Goal: Task Accomplishment & Management: Complete application form

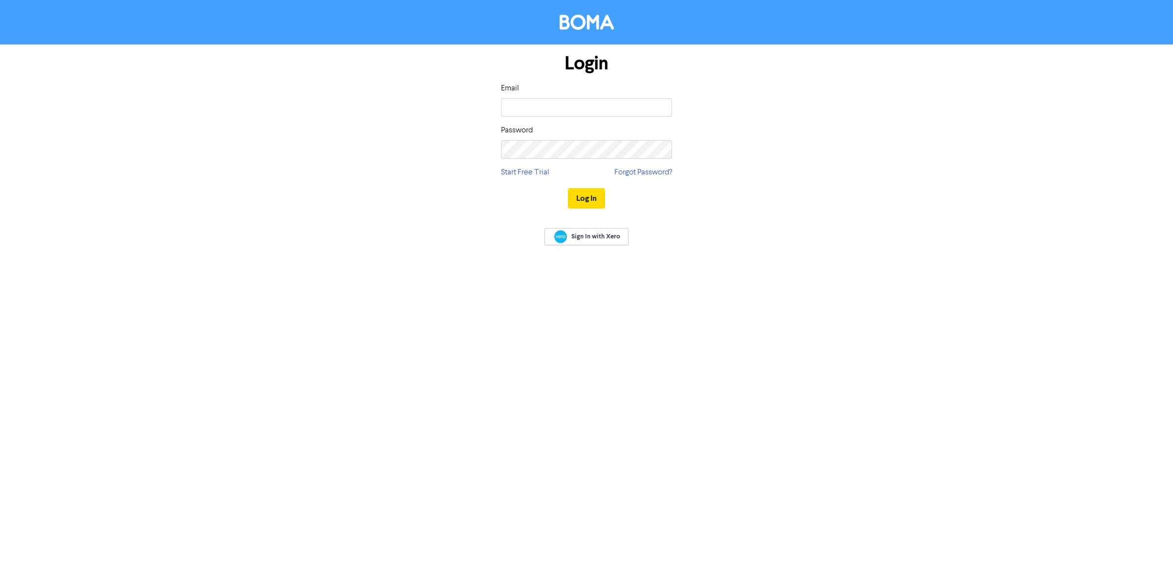
click at [606, 101] on input "email" at bounding box center [586, 107] width 171 height 19
click at [697, 87] on div "Login Email Password Start Free Trial Forgot Password? Log In" at bounding box center [586, 131] width 557 height 174
click at [575, 128] on div "Email Username should not be empty Password" at bounding box center [586, 127] width 171 height 88
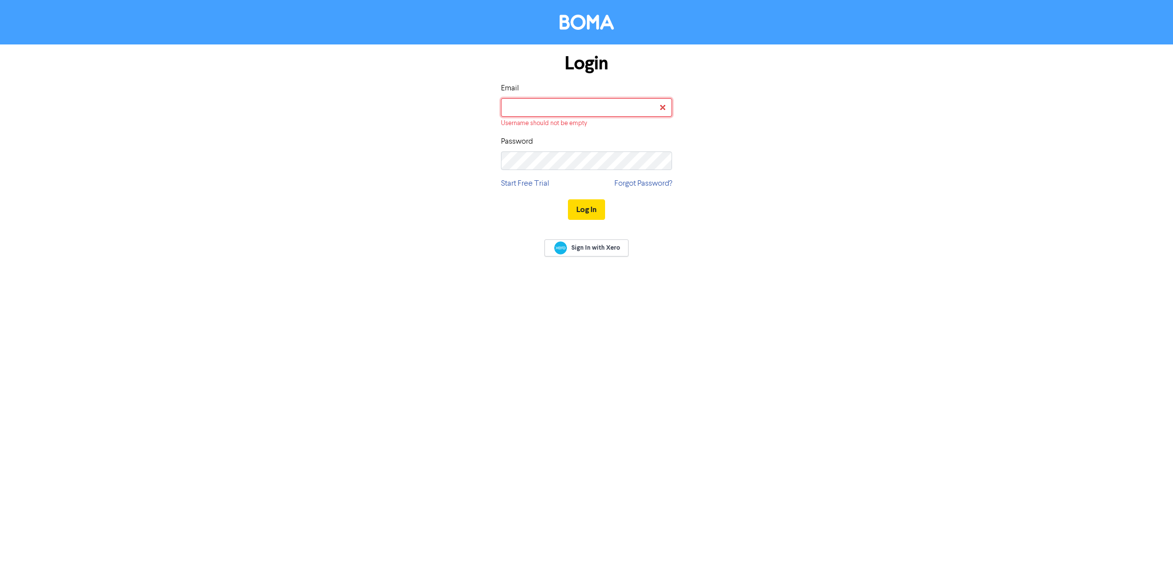
click at [570, 116] on input "email" at bounding box center [586, 107] width 171 height 19
type input "[PERSON_NAME][EMAIL_ADDRESS][DOMAIN_NAME]"
click at [576, 199] on button "Log In" at bounding box center [586, 198] width 37 height 21
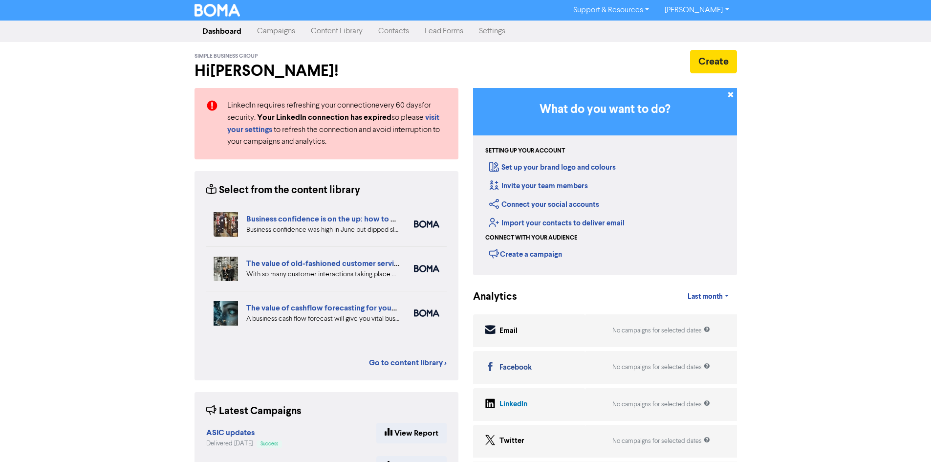
click at [274, 30] on link "Campaigns" at bounding box center [276, 32] width 54 height 20
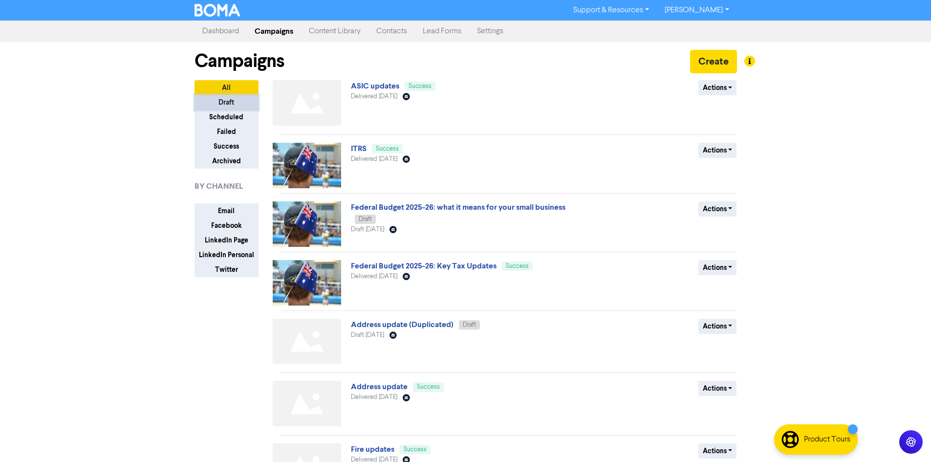
click at [240, 103] on button "Draft" at bounding box center [227, 102] width 64 height 15
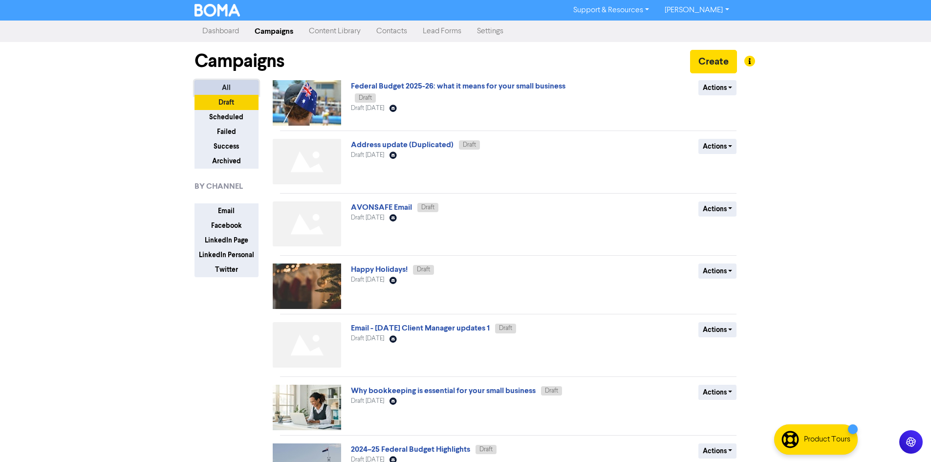
click at [227, 85] on button "All" at bounding box center [227, 87] width 64 height 15
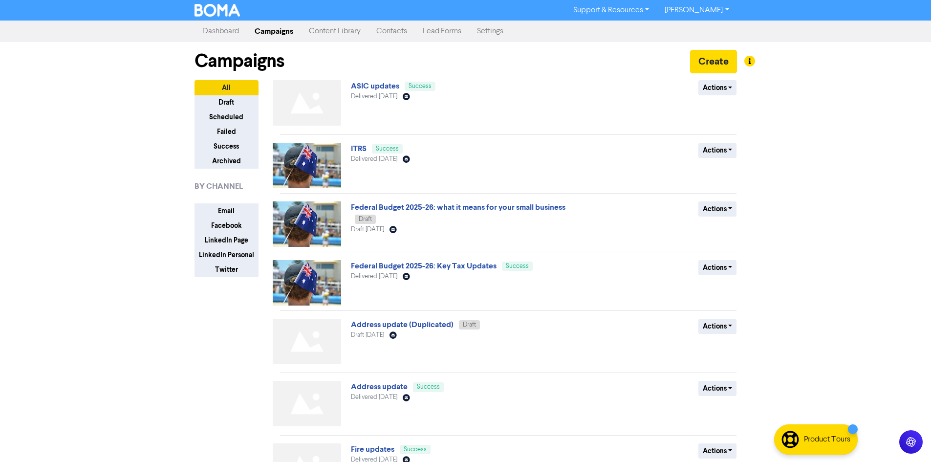
click at [226, 43] on div "Campaigns Create" at bounding box center [466, 61] width 543 height 38
click at [227, 38] on link "Dashboard" at bounding box center [221, 32] width 52 height 20
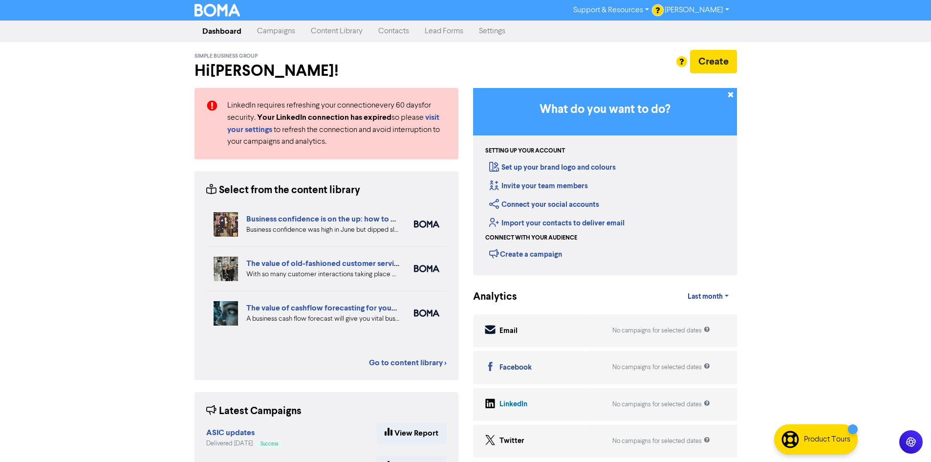
click at [352, 27] on link "Content Library" at bounding box center [336, 32] width 67 height 20
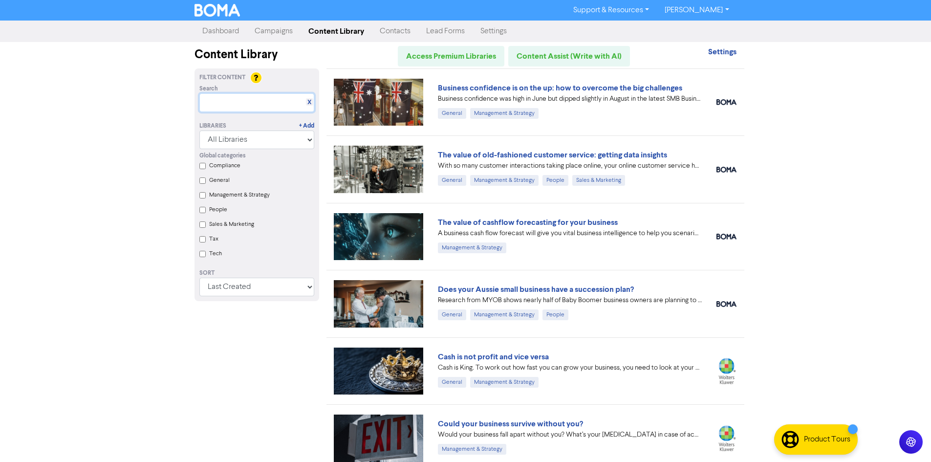
click at [261, 97] on input "text" at bounding box center [256, 102] width 115 height 19
click at [233, 207] on div "People" at bounding box center [261, 211] width 105 height 15
click at [220, 208] on label "People" at bounding box center [218, 209] width 18 height 9
click at [206, 208] on input "People" at bounding box center [202, 210] width 6 height 6
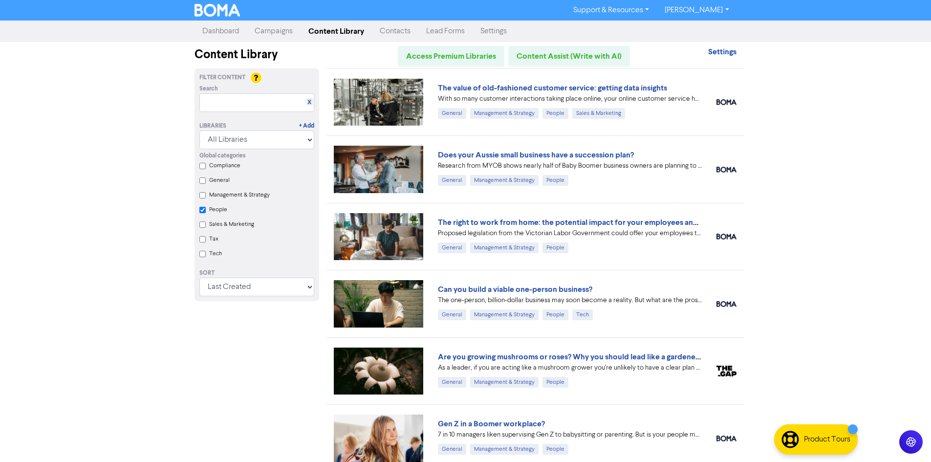
click at [213, 227] on label "Sales & Marketing" at bounding box center [231, 224] width 45 height 9
click at [206, 227] on Marketing "Sales & Marketing" at bounding box center [202, 224] width 6 height 6
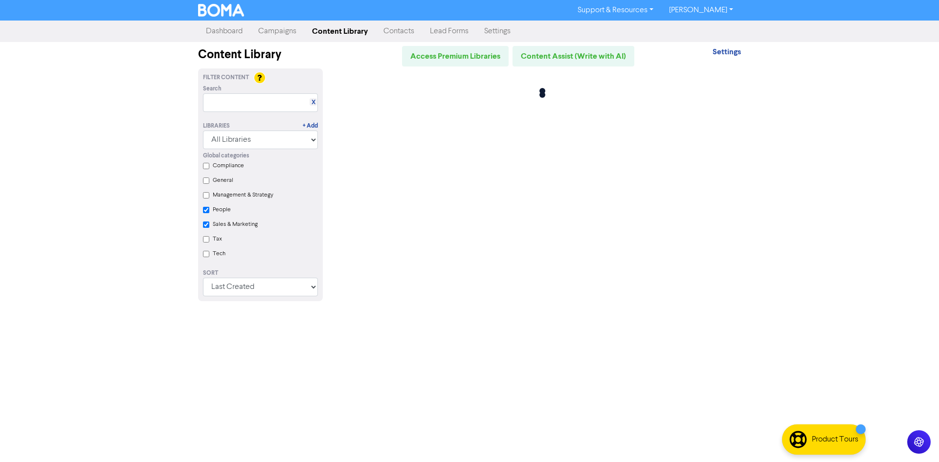
checkbox input "true"
checkbox Marketing "true"
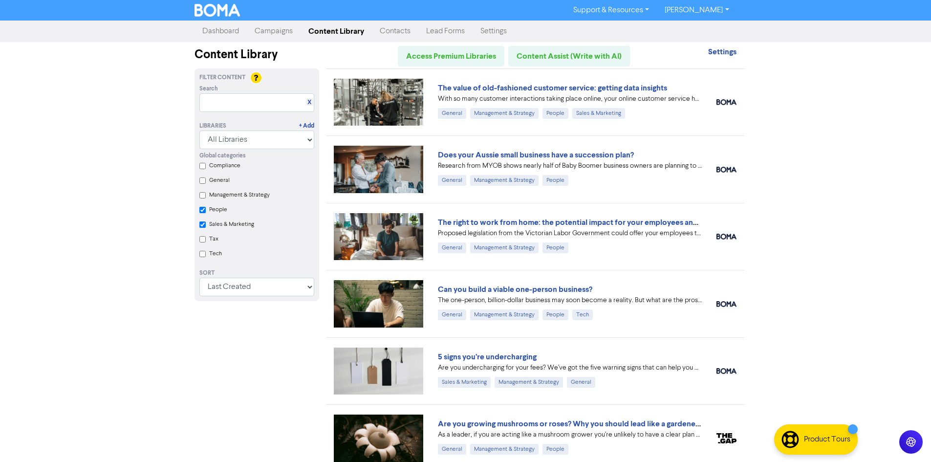
click at [222, 181] on label "General" at bounding box center [219, 180] width 21 height 9
click at [206, 181] on input "General" at bounding box center [202, 180] width 6 height 6
checkbox input "true"
checkbox Marketing "true"
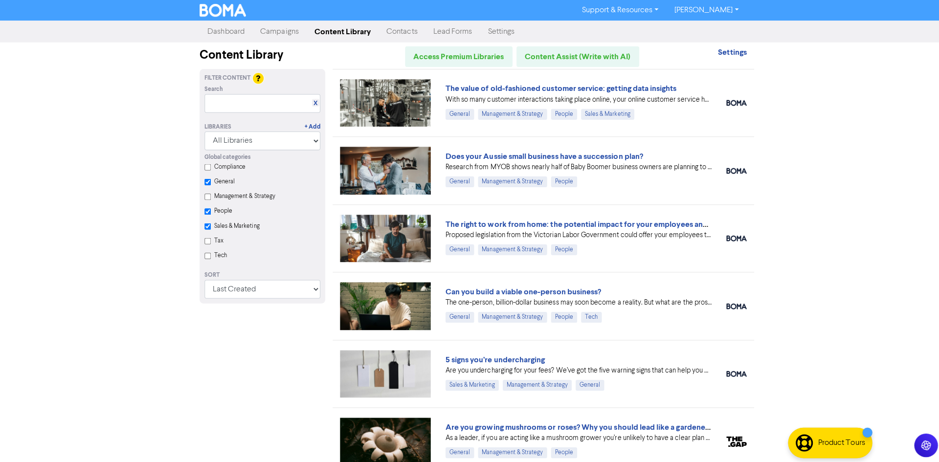
checkbox input "true"
checkbox Marketing "true"
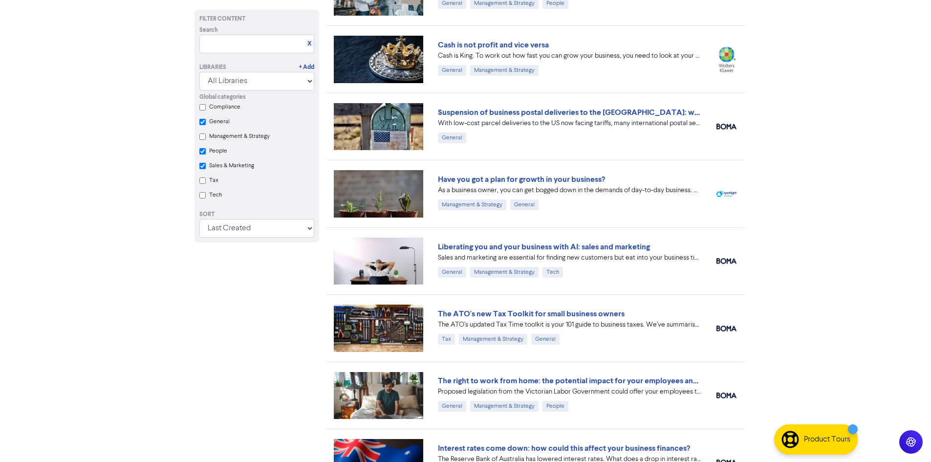
checkbox input "true"
checkbox Marketing "true"
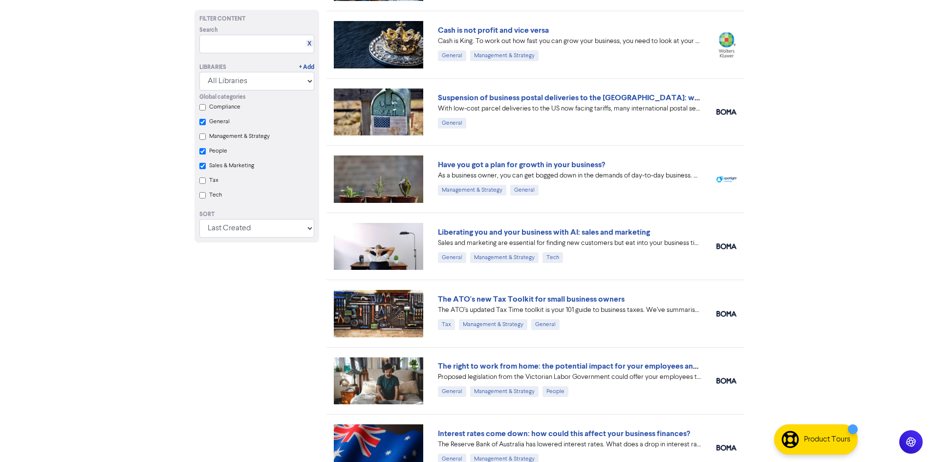
checkbox input "true"
checkbox Marketing "true"
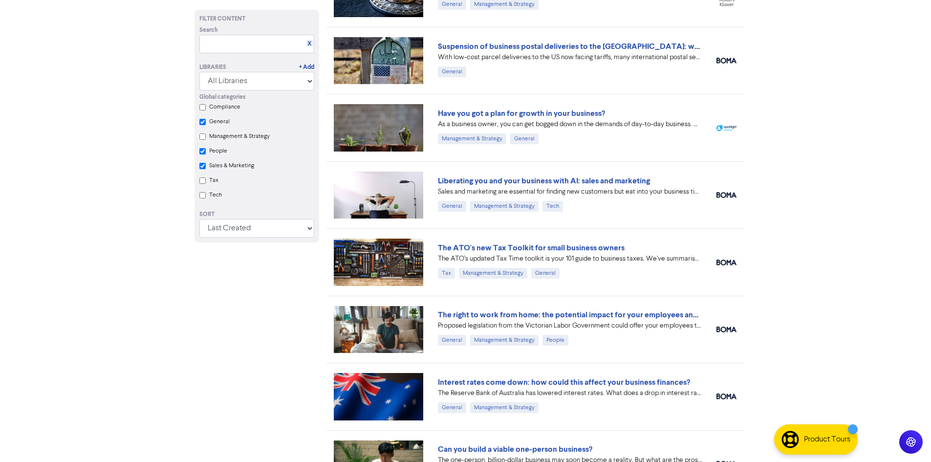
scroll to position [328, 0]
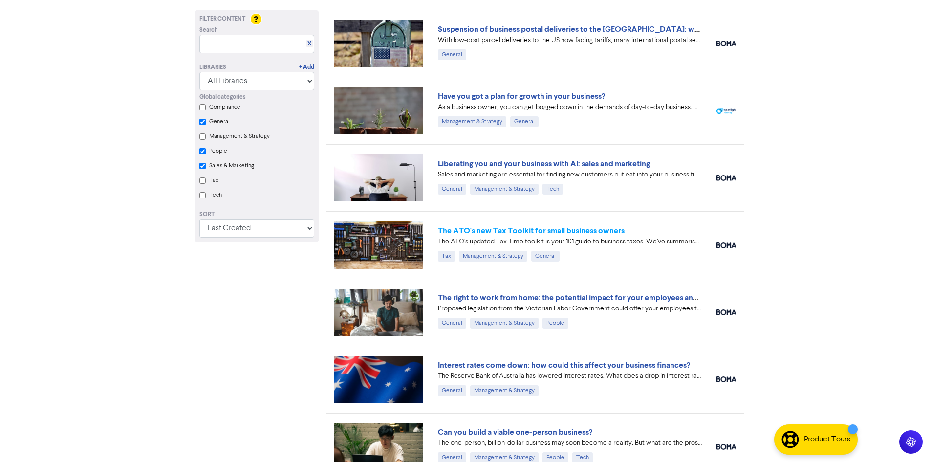
click at [562, 226] on link "The ATO's new Tax Toolkit for small business owners" at bounding box center [531, 231] width 187 height 10
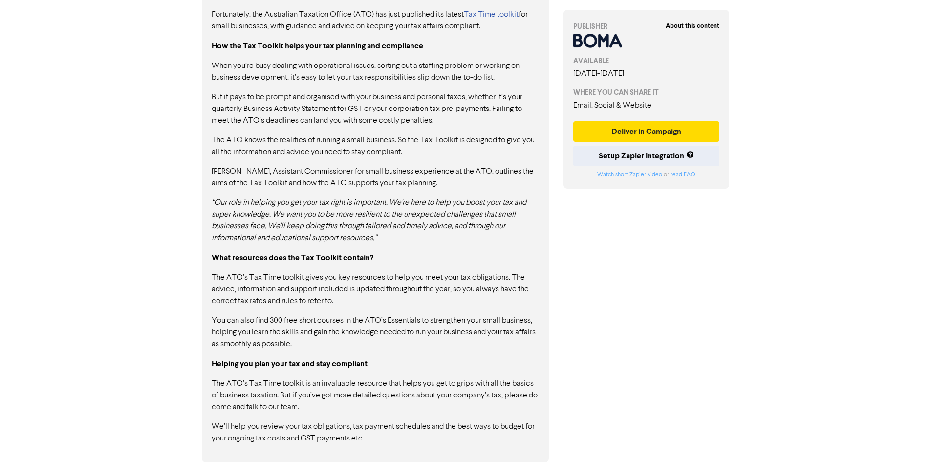
scroll to position [115, 0]
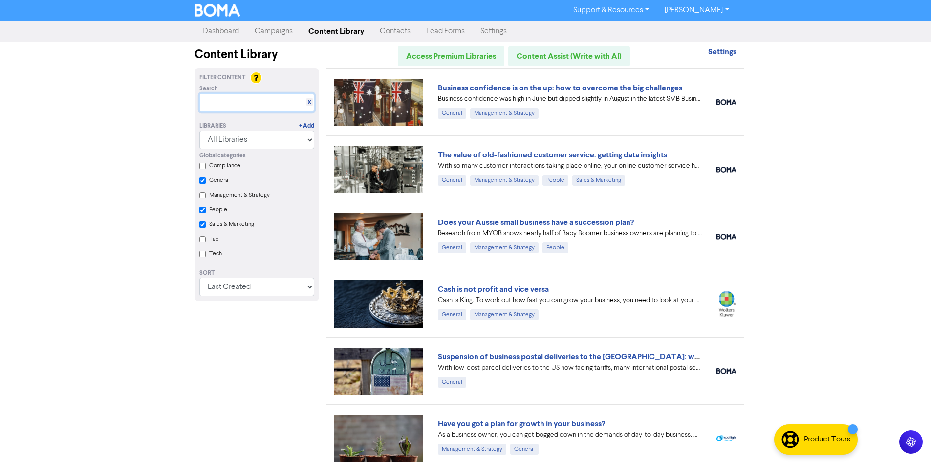
click at [225, 102] on input "text" at bounding box center [256, 102] width 115 height 19
type input "introduction"
checkbox input "true"
checkbox Marketing "true"
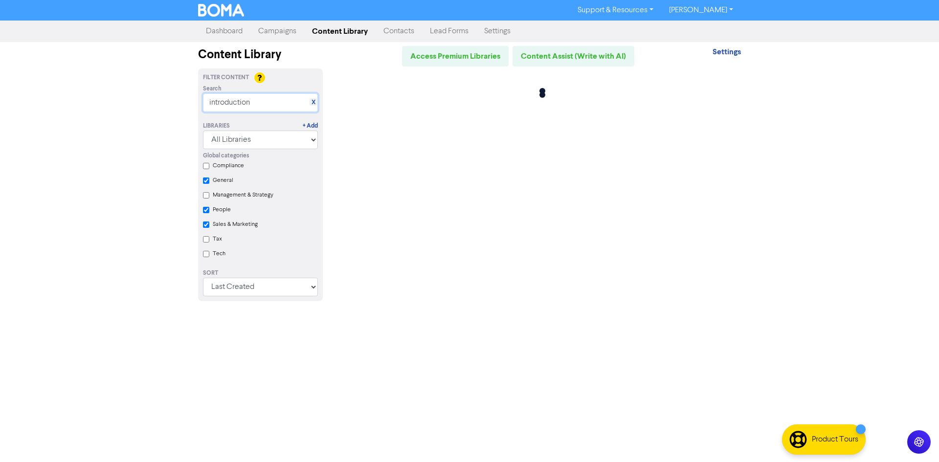
checkbox input "true"
checkbox Marketing "true"
type input "introduction"
click at [222, 182] on label "General" at bounding box center [223, 180] width 21 height 9
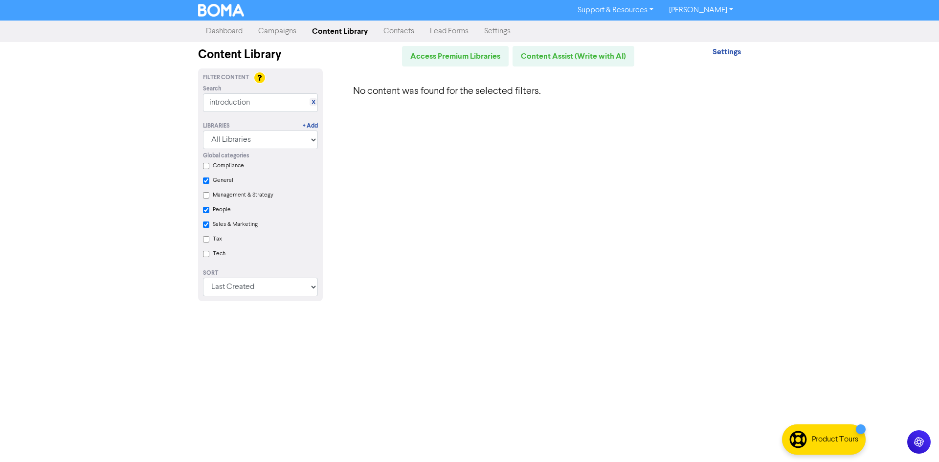
click at [209, 182] on input "General" at bounding box center [206, 180] width 6 height 6
checkbox input "true"
checkbox Marketing "true"
checkbox input "false"
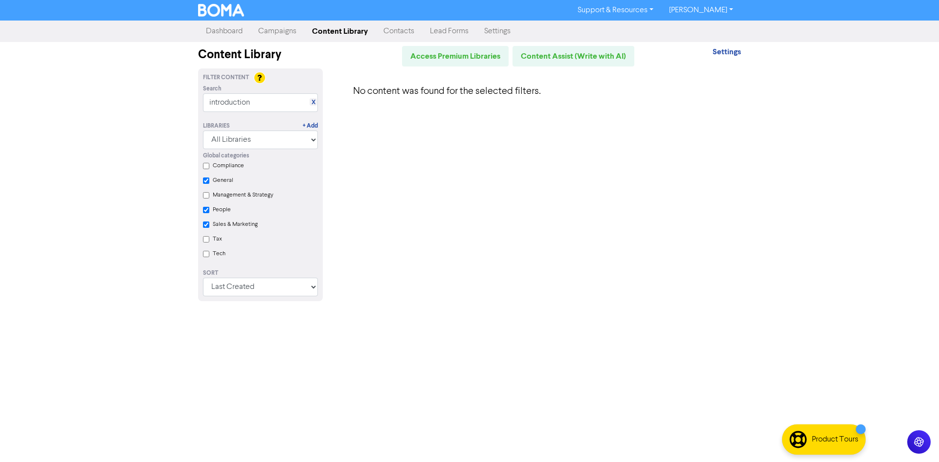
checkbox input "true"
checkbox Marketing "true"
click at [231, 204] on div "Management & Strategy" at bounding box center [265, 197] width 105 height 15
click at [233, 225] on label "Sales & Marketing" at bounding box center [235, 224] width 45 height 9
click at [209, 225] on Marketing "Sales & Marketing" at bounding box center [206, 224] width 6 height 6
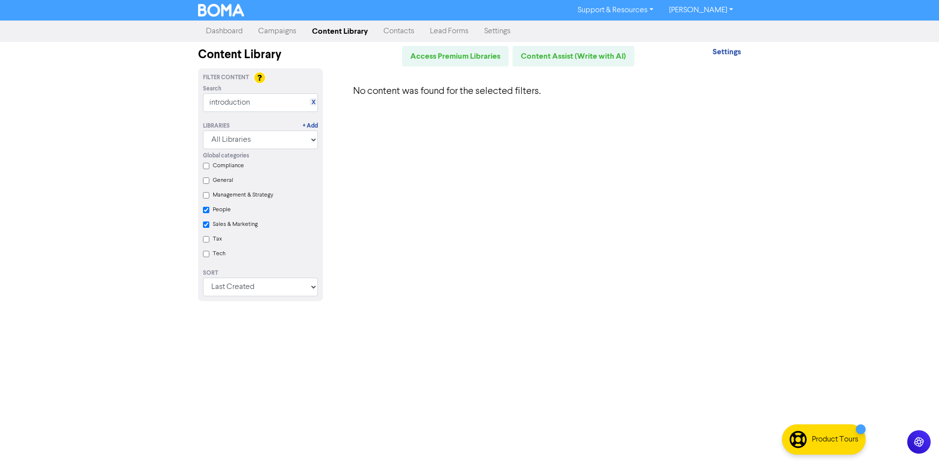
checkbox input "true"
checkbox Marketing "true"
checkbox input "true"
checkbox Marketing "false"
click at [225, 212] on label "People" at bounding box center [222, 209] width 18 height 9
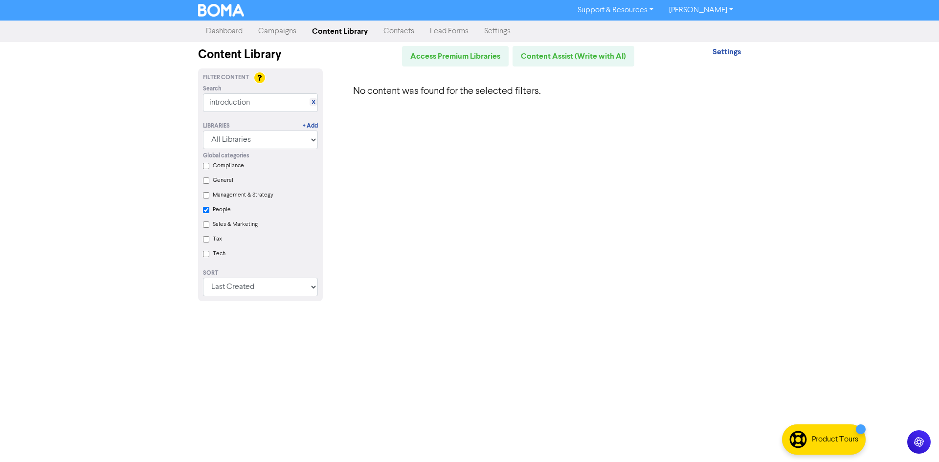
click at [209, 212] on input "People" at bounding box center [206, 210] width 6 height 6
checkbox input "false"
click at [314, 104] on link "X" at bounding box center [313, 102] width 4 height 7
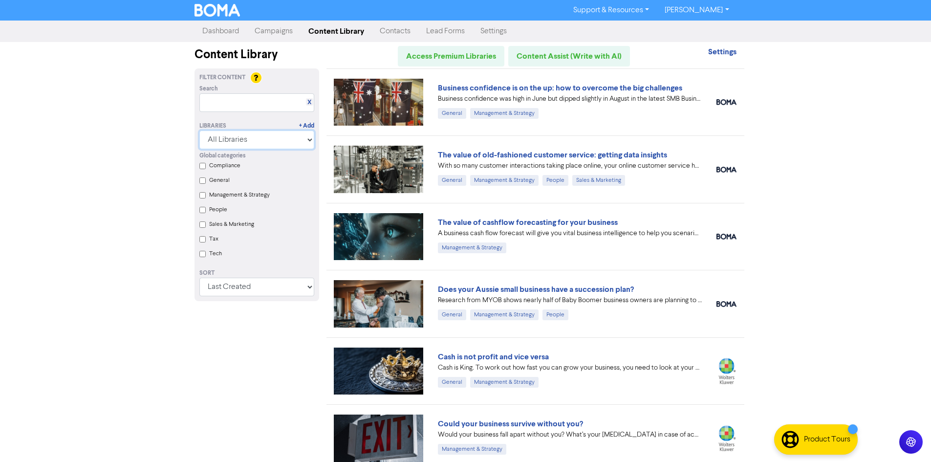
click at [273, 144] on select "All Libraries BOMA Other Partners Xero" at bounding box center [256, 140] width 115 height 19
click at [271, 144] on select "All Libraries BOMA Other Partners Xero" at bounding box center [256, 140] width 115 height 19
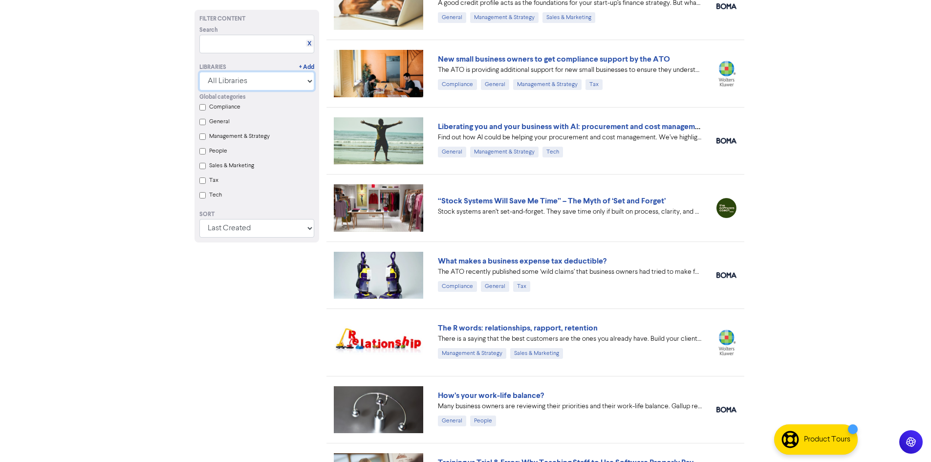
scroll to position [3406, 0]
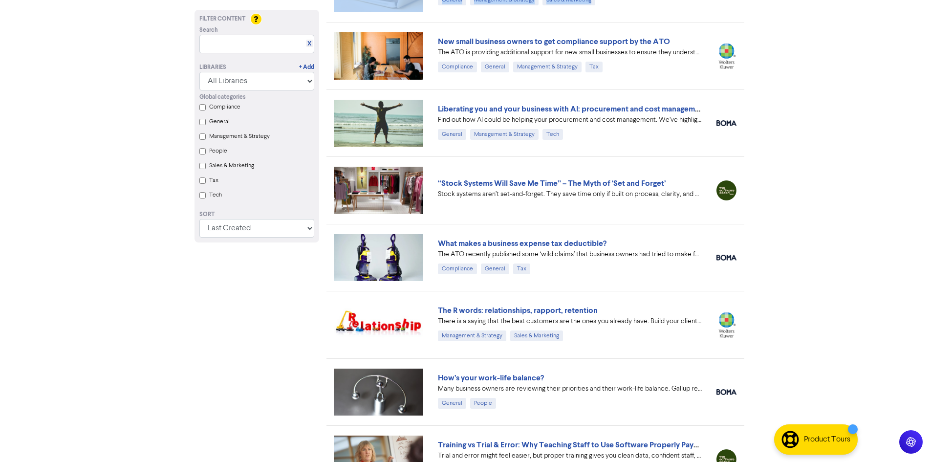
drag, startPoint x: 931, startPoint y: 383, endPoint x: 934, endPoint y: 17, distance: 366.6
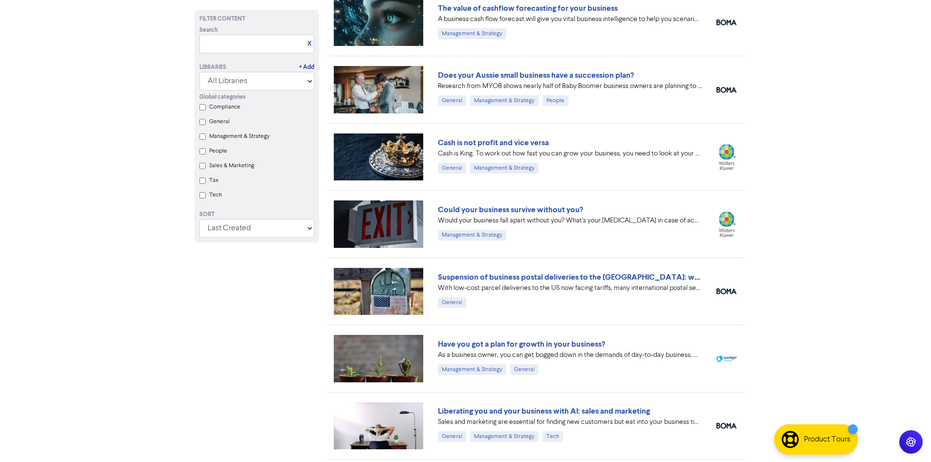
scroll to position [0, 0]
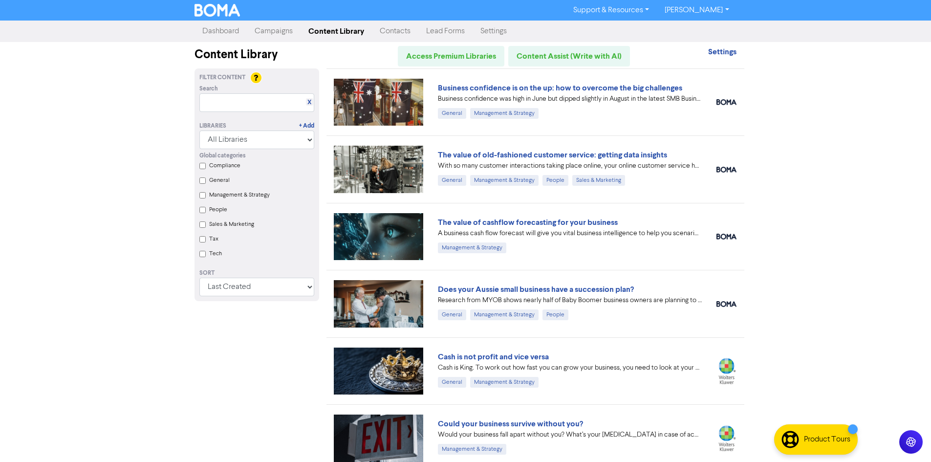
click at [275, 32] on link "Campaigns" at bounding box center [274, 32] width 54 height 20
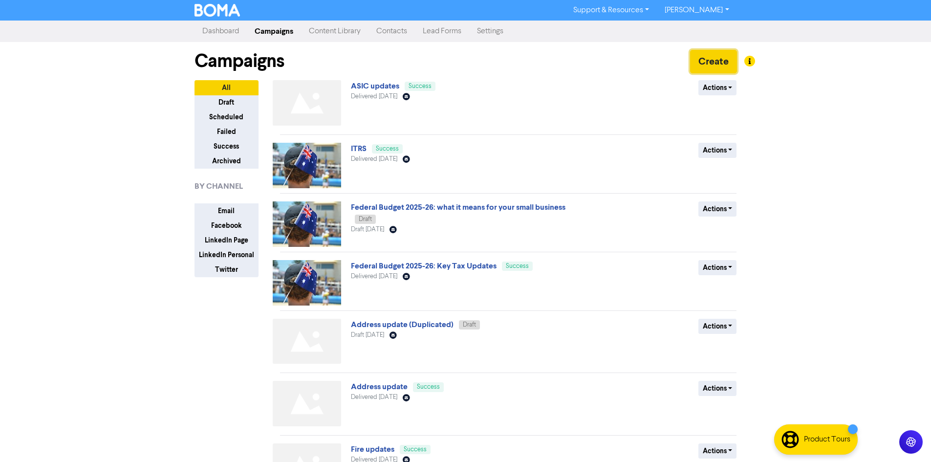
click at [694, 56] on button "Create" at bounding box center [713, 61] width 47 height 23
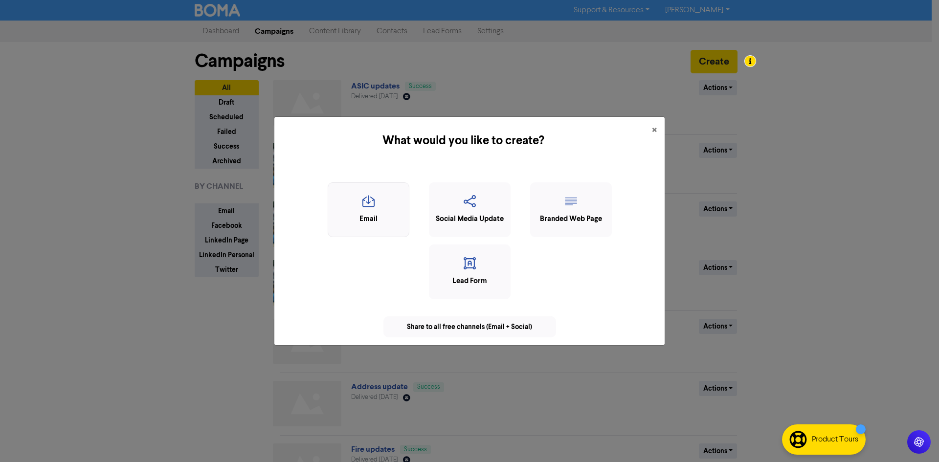
click at [390, 187] on div "Email" at bounding box center [369, 209] width 82 height 55
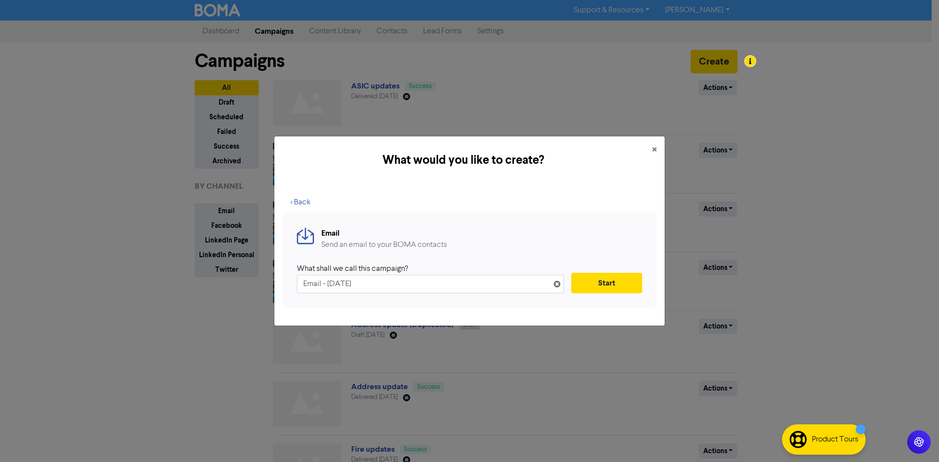
click at [414, 283] on input "Email - [DATE]" at bounding box center [430, 284] width 267 height 19
click at [415, 283] on input "Email - [DATE]" at bounding box center [430, 284] width 267 height 19
type input "Changes"
click at [597, 288] on button "Start" at bounding box center [606, 283] width 71 height 21
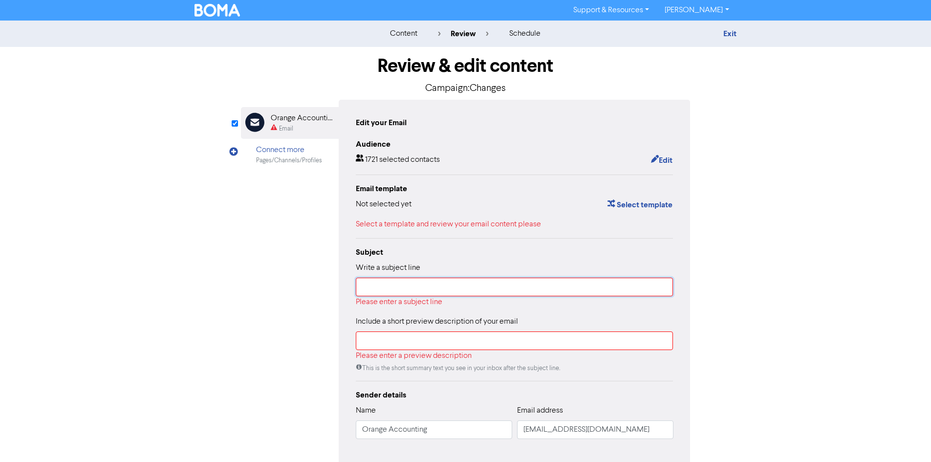
click at [433, 285] on input "text" at bounding box center [515, 287] width 318 height 19
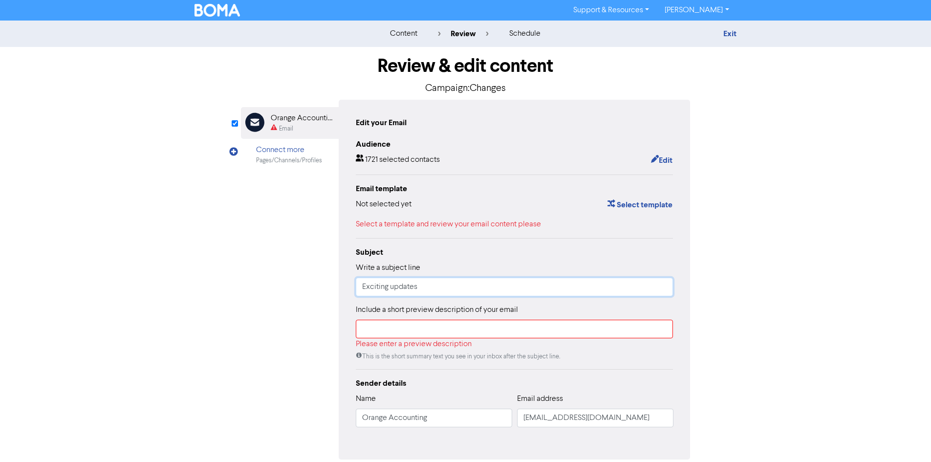
type input "Exciting updates"
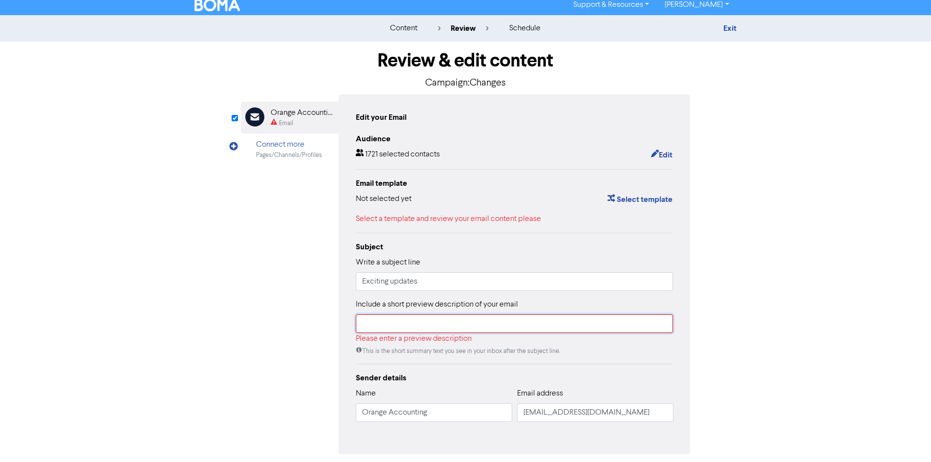
scroll to position [43, 0]
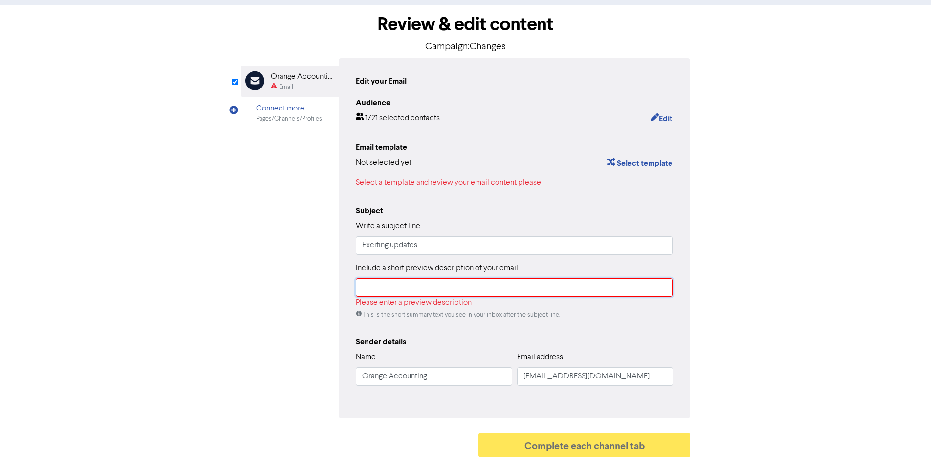
click at [444, 285] on input "text" at bounding box center [515, 287] width 318 height 19
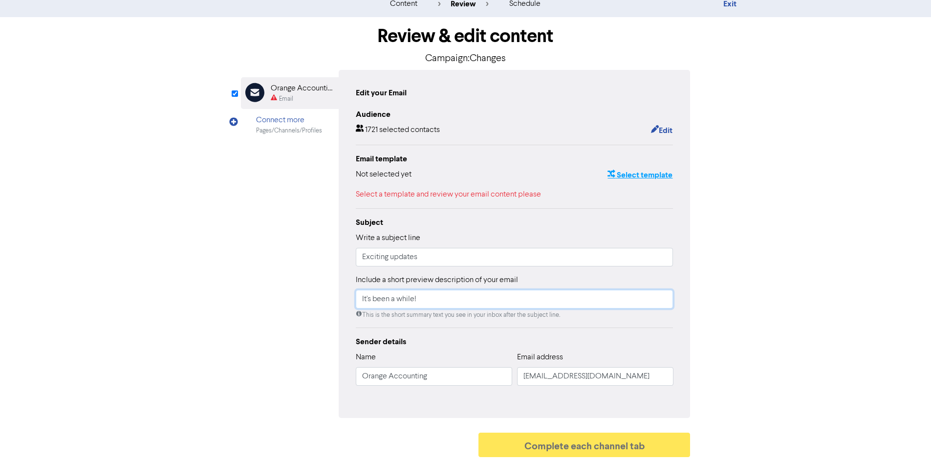
type input "It's been a while!"
click at [639, 178] on button "Select template" at bounding box center [640, 175] width 66 height 13
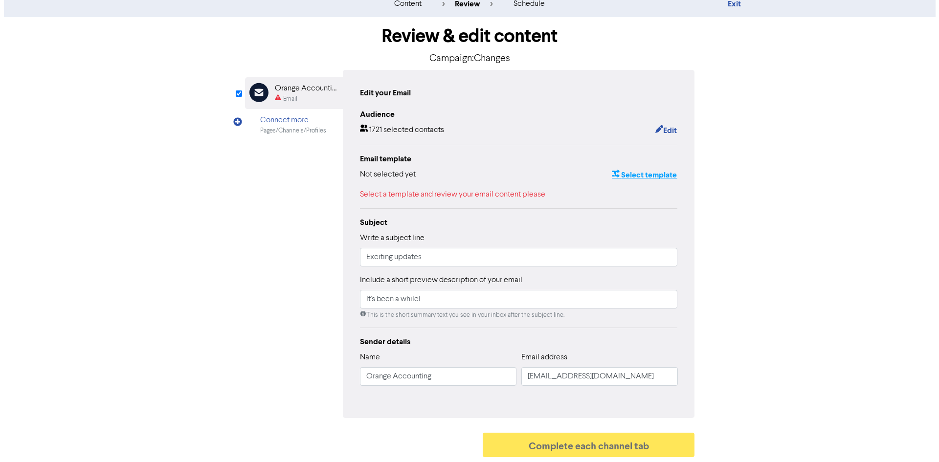
scroll to position [0, 0]
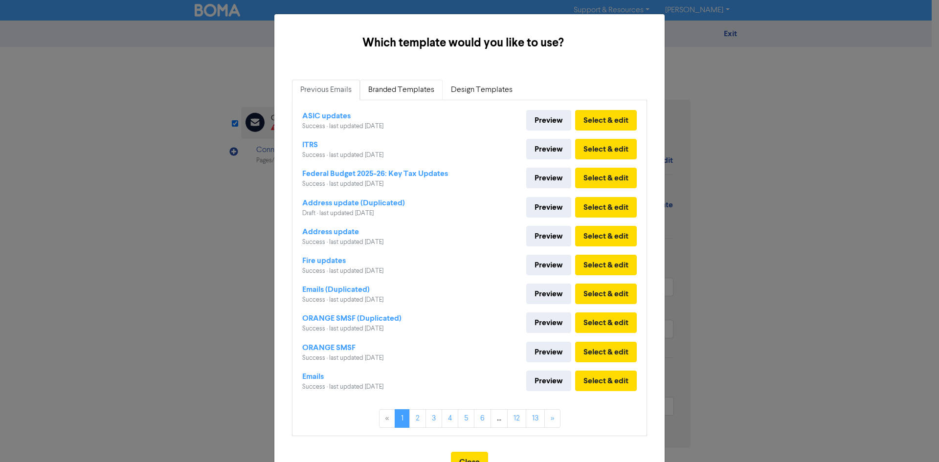
click at [393, 98] on link "Branded Templates" at bounding box center [401, 90] width 83 height 21
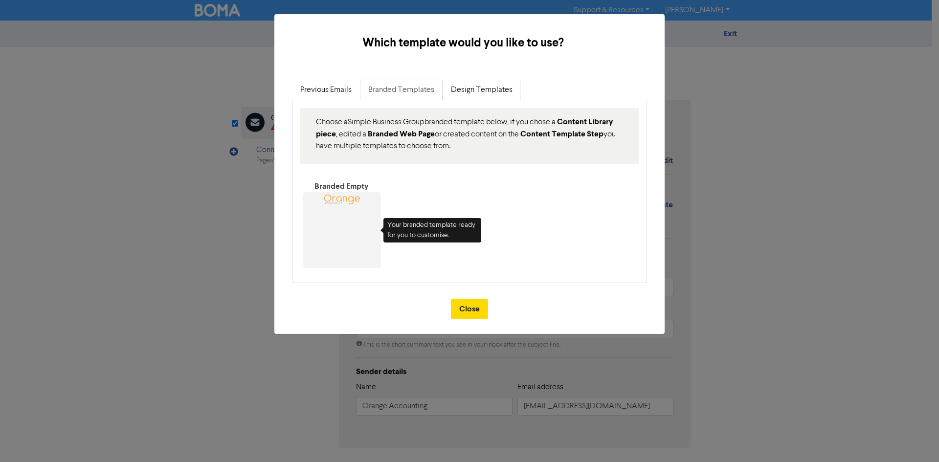
click at [495, 98] on link "Design Templates" at bounding box center [481, 90] width 78 height 21
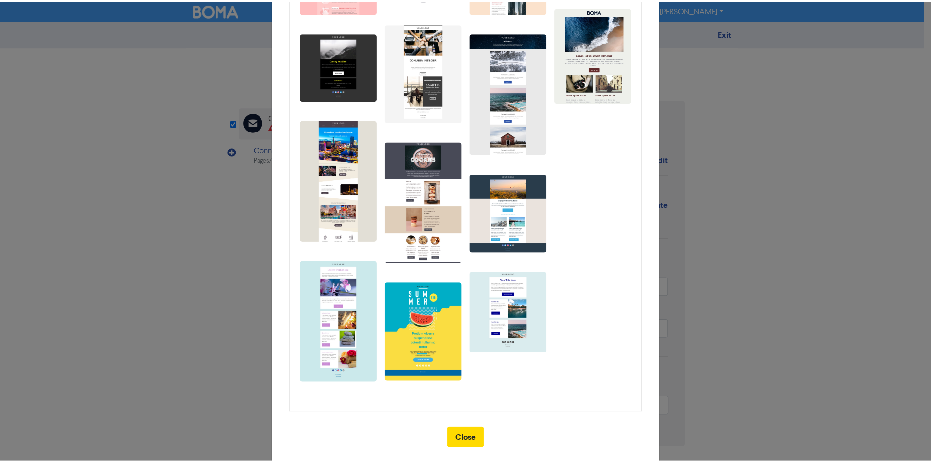
scroll to position [278, 0]
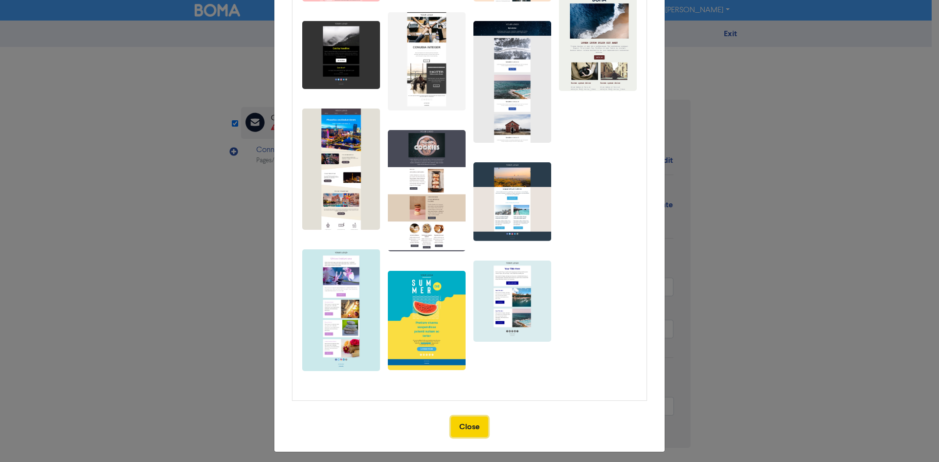
click at [467, 416] on button "Close" at bounding box center [469, 426] width 37 height 21
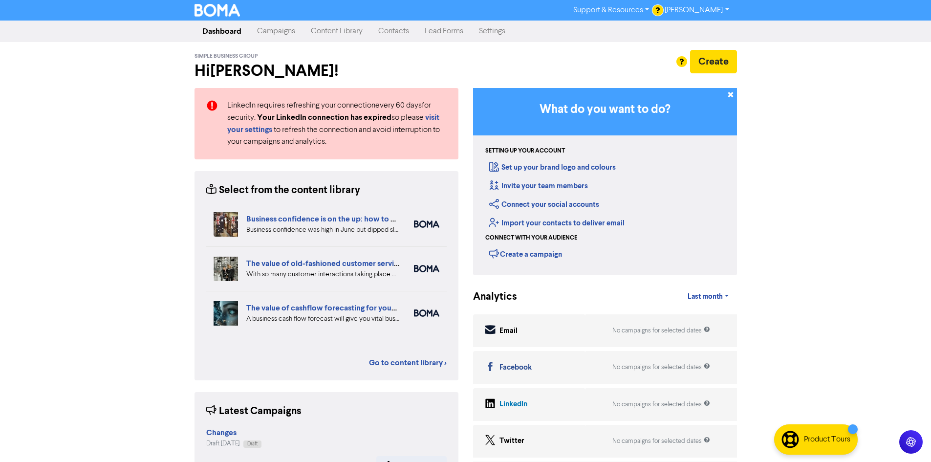
click at [272, 30] on link "Campaigns" at bounding box center [276, 32] width 54 height 20
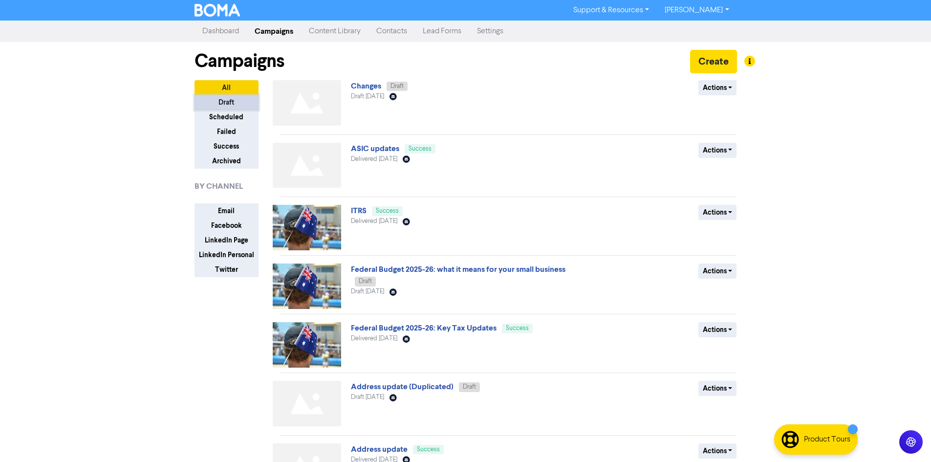
click at [252, 98] on button "Draft" at bounding box center [227, 102] width 64 height 15
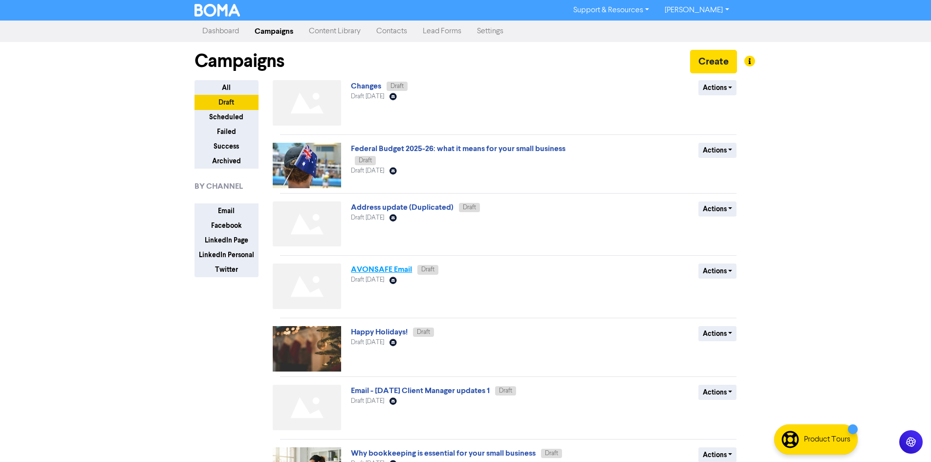
click at [394, 267] on link "AVONSAFE Email" at bounding box center [381, 269] width 61 height 10
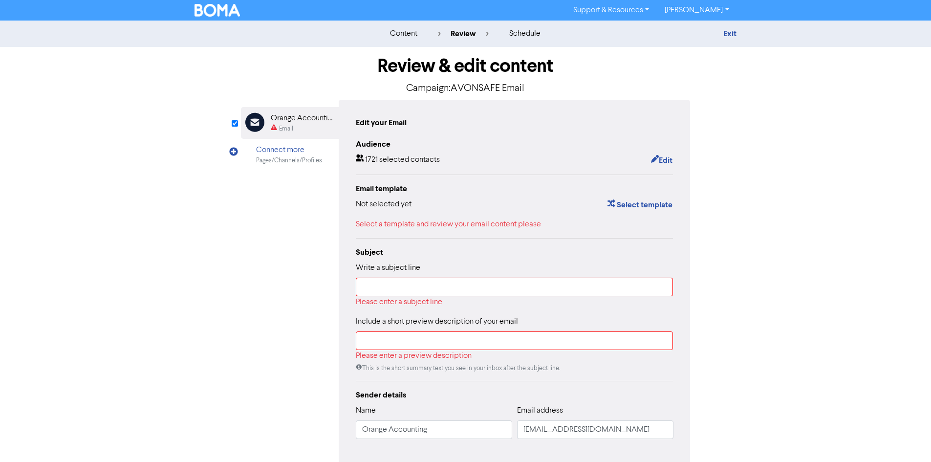
click at [423, 35] on div "content review schedule" at bounding box center [465, 34] width 171 height 12
click at [731, 28] on div "Exit" at bounding box center [651, 34] width 171 height 12
click at [729, 31] on link "Exit" at bounding box center [729, 34] width 13 height 10
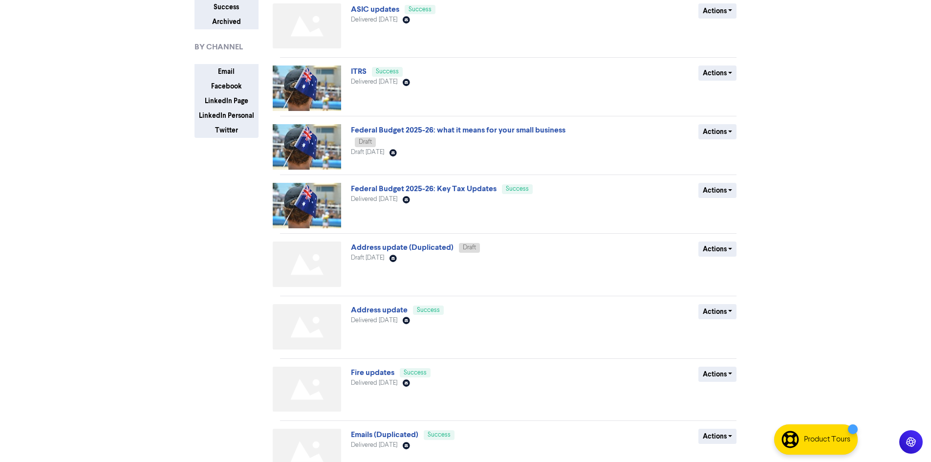
scroll to position [258, 0]
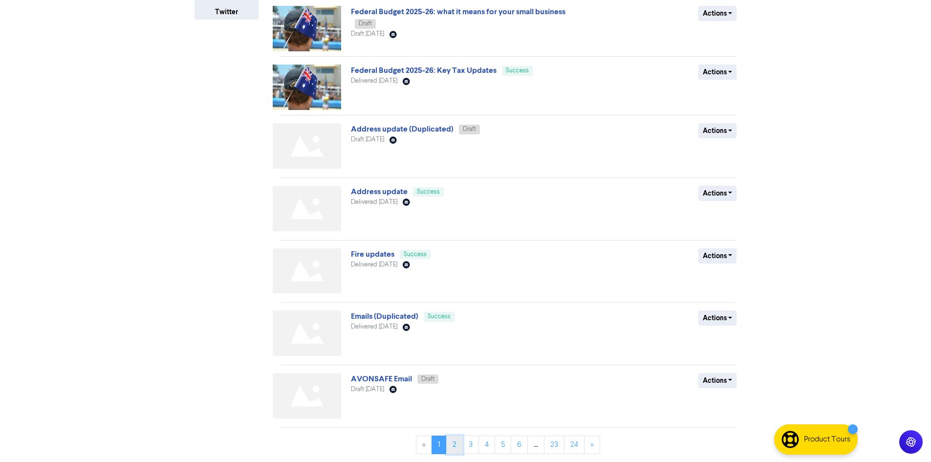
click at [455, 446] on link "2" at bounding box center [454, 445] width 17 height 19
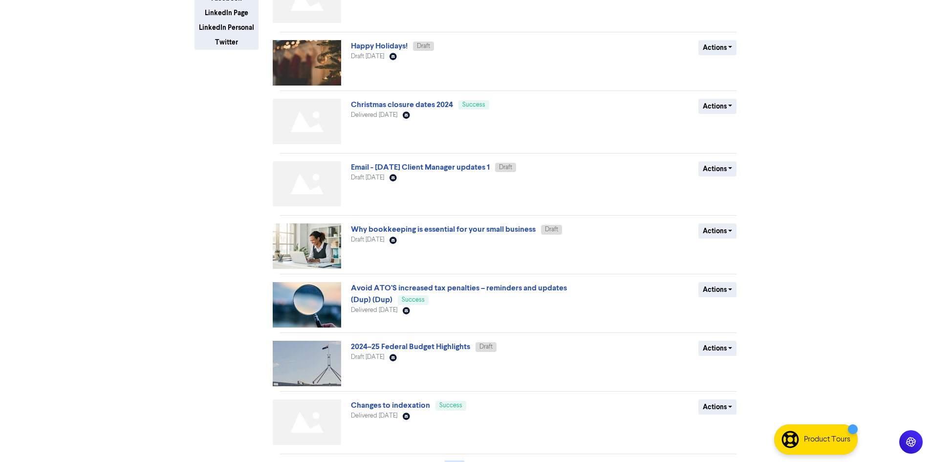
scroll to position [254, 0]
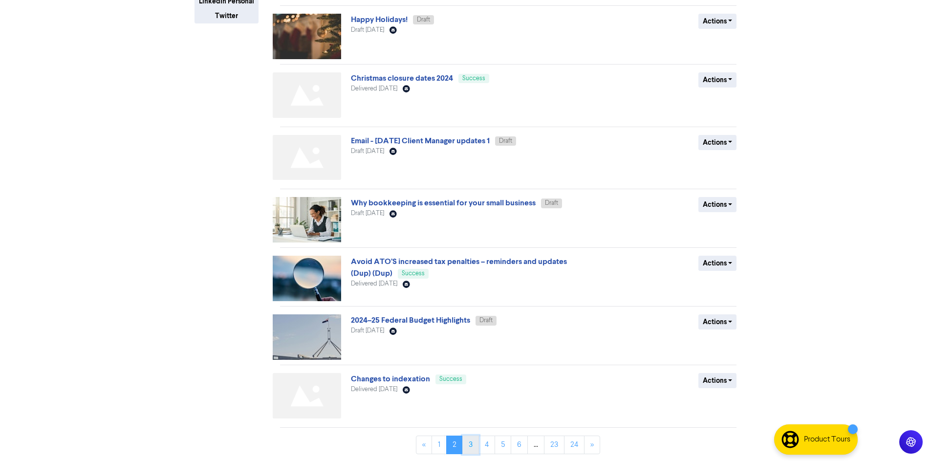
click at [473, 438] on link "3" at bounding box center [470, 445] width 17 height 19
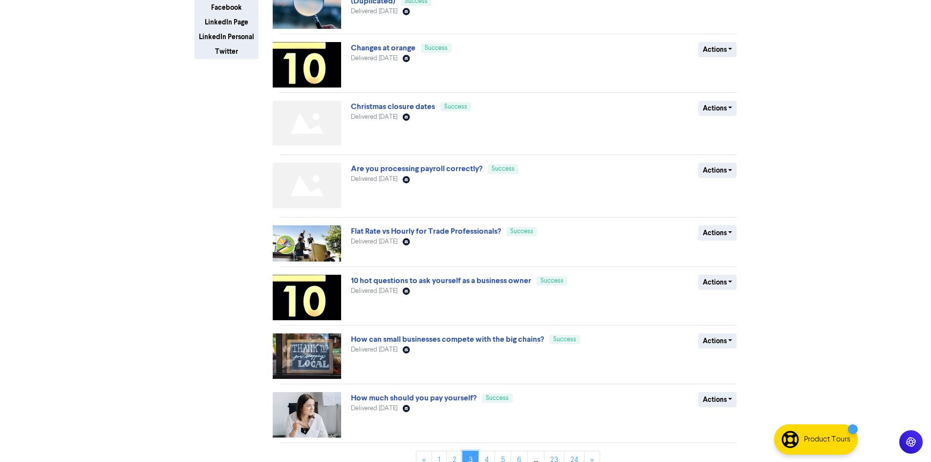
scroll to position [233, 0]
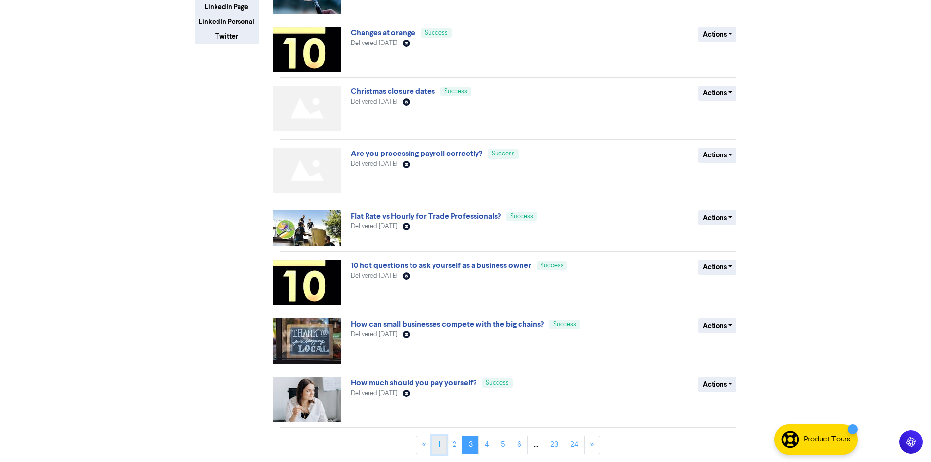
click at [442, 441] on link "1" at bounding box center [439, 445] width 15 height 19
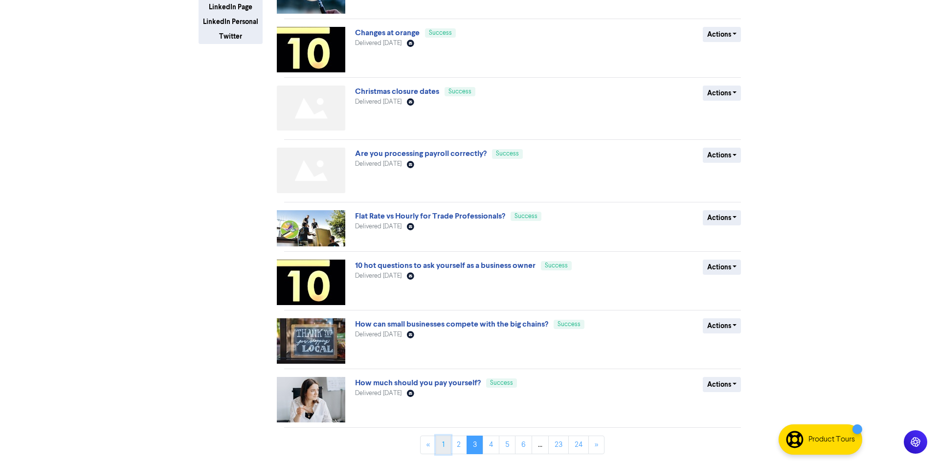
scroll to position [0, 0]
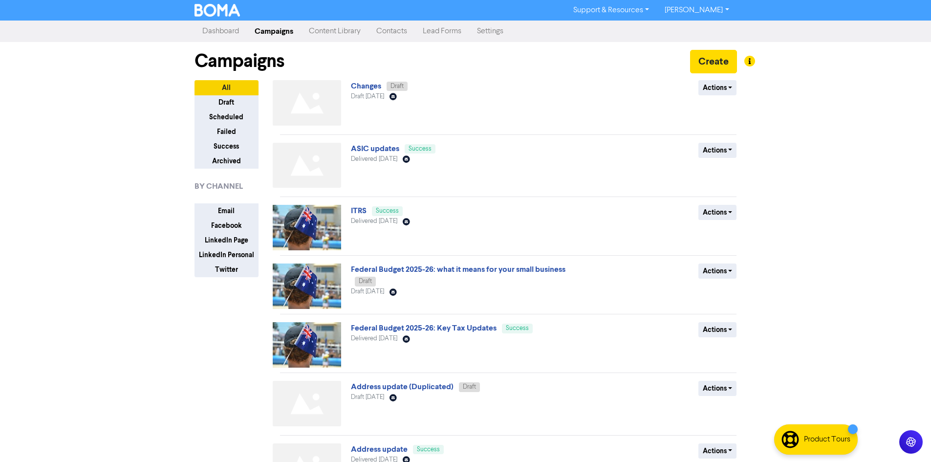
click at [370, 79] on div "Campaigns Create" at bounding box center [466, 61] width 543 height 38
click at [372, 88] on link "Changes" at bounding box center [366, 86] width 30 height 10
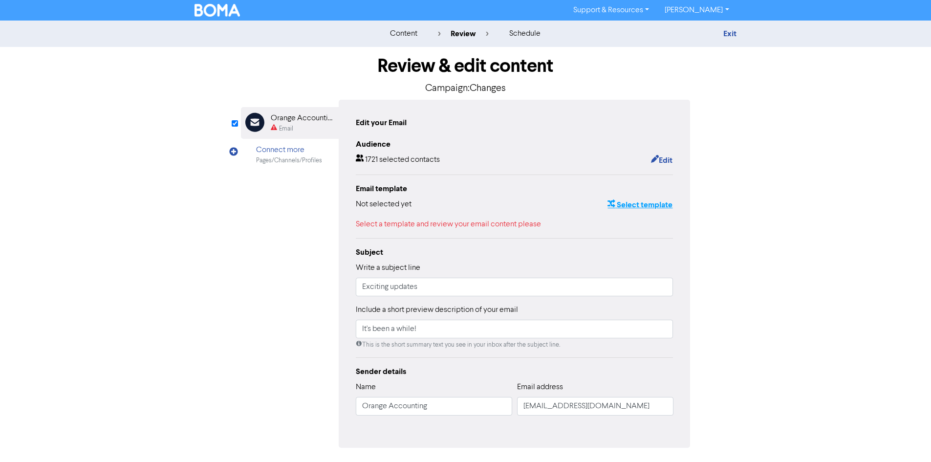
click at [645, 208] on button "Select template" at bounding box center [640, 204] width 66 height 13
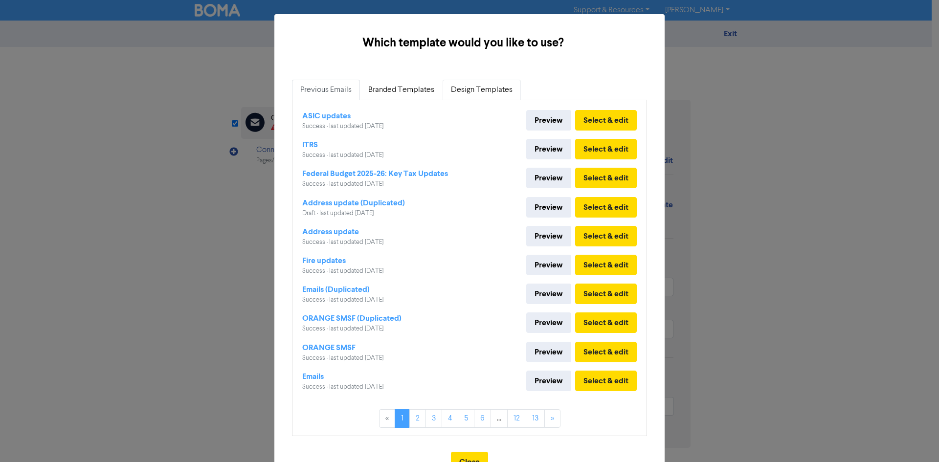
click at [456, 86] on link "Design Templates" at bounding box center [481, 90] width 78 height 21
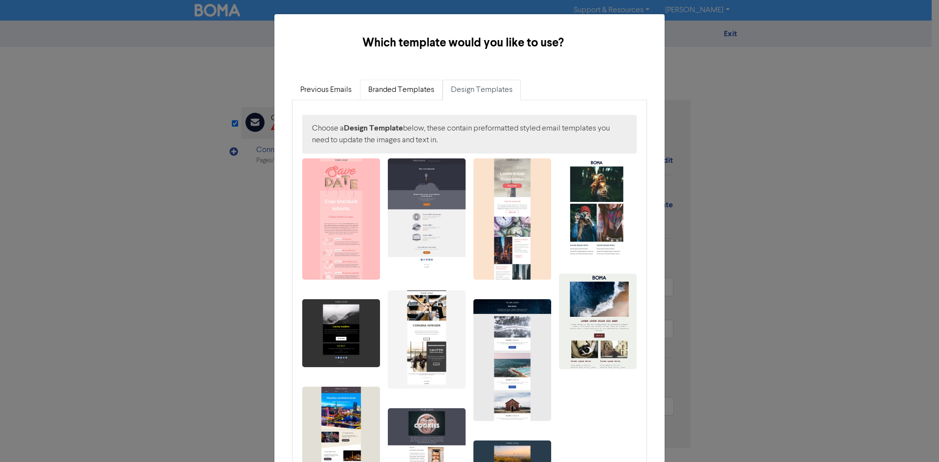
click at [418, 83] on link "Branded Templates" at bounding box center [401, 90] width 83 height 21
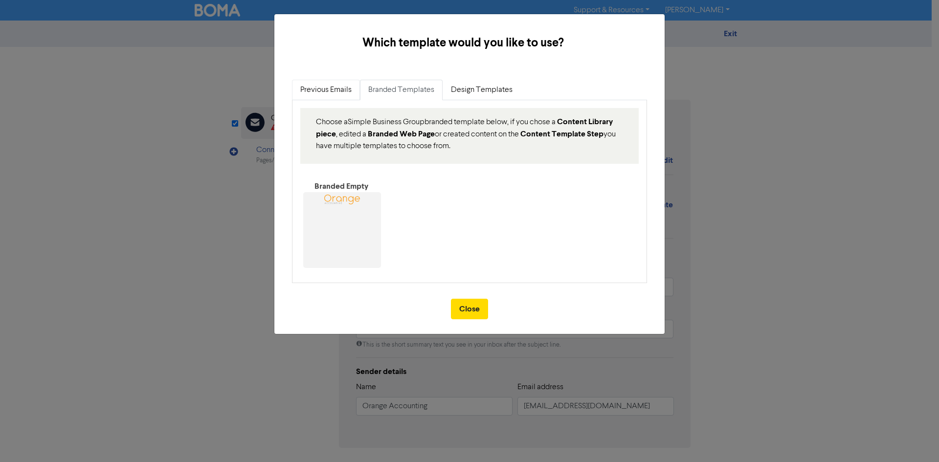
click at [328, 82] on link "Previous Emails" at bounding box center [326, 90] width 68 height 21
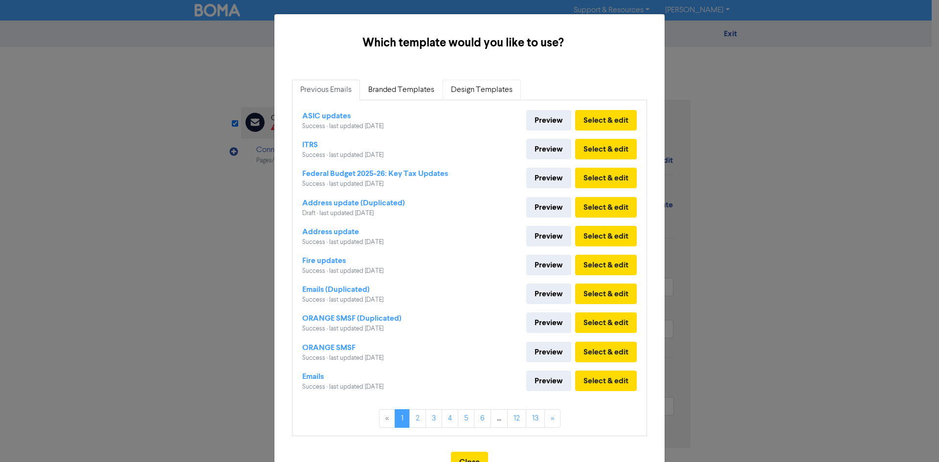
click at [476, 87] on link "Design Templates" at bounding box center [481, 90] width 78 height 21
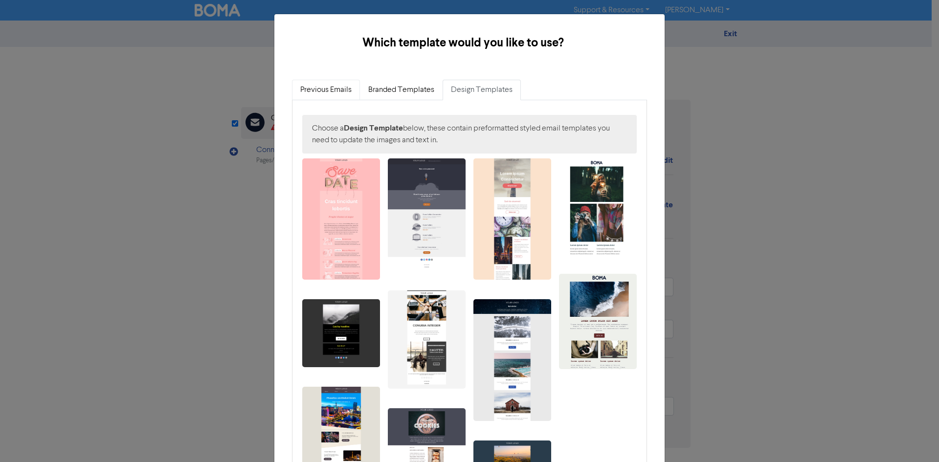
click at [322, 84] on link "Previous Emails" at bounding box center [326, 90] width 68 height 21
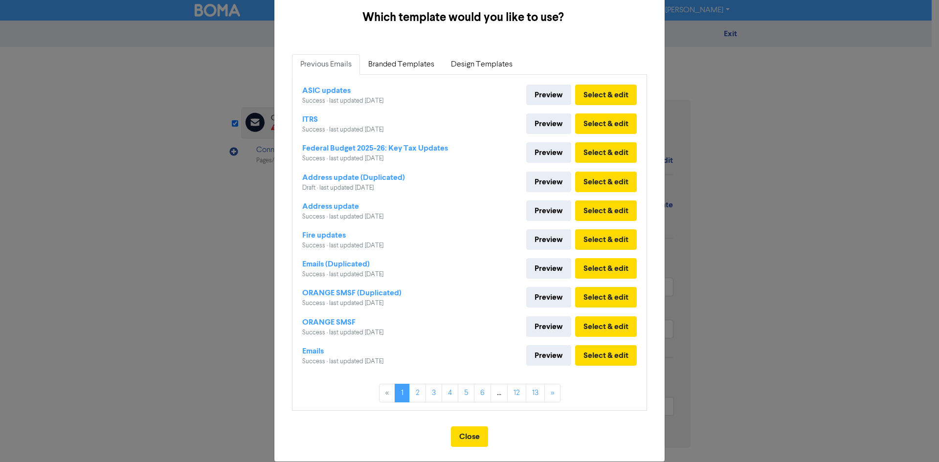
scroll to position [39, 0]
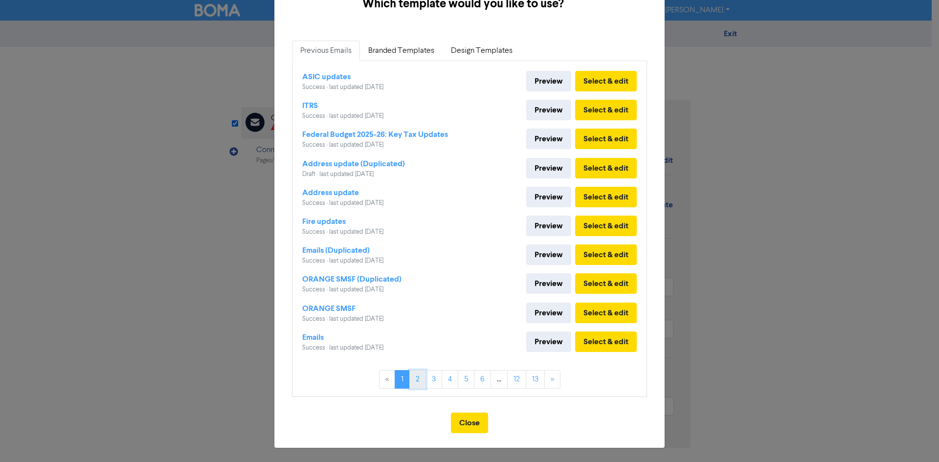
click at [416, 382] on link "2" at bounding box center [417, 379] width 17 height 19
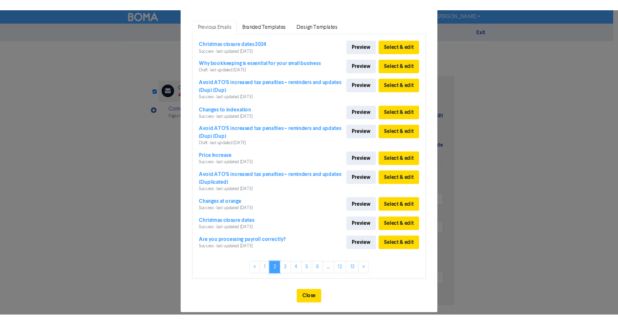
scroll to position [74, 0]
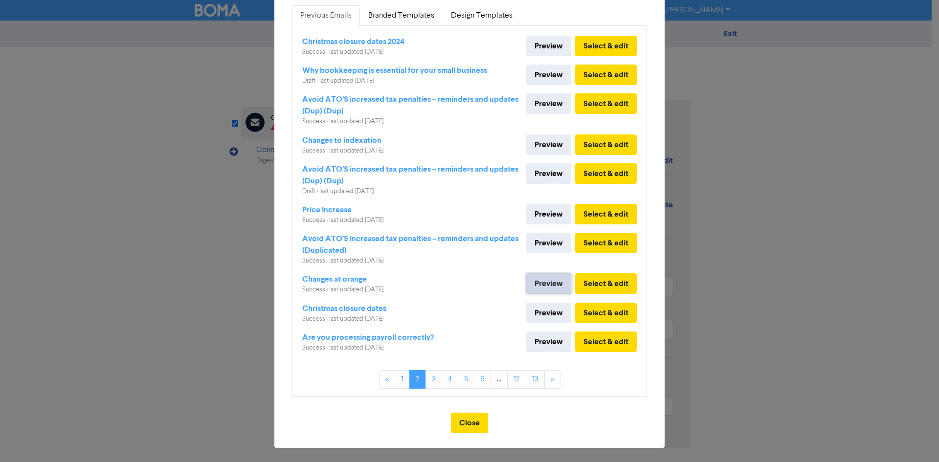
click at [536, 286] on link "Preview" at bounding box center [548, 283] width 45 height 21
click at [590, 285] on button "Select & edit" at bounding box center [606, 283] width 62 height 21
